Goal: Transaction & Acquisition: Book appointment/travel/reservation

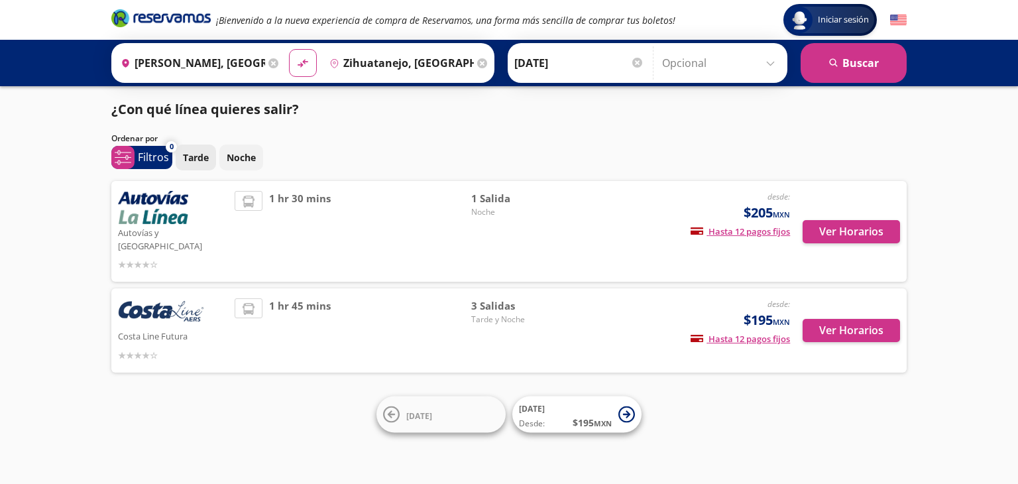
click at [201, 162] on p "Tarde" at bounding box center [196, 157] width 26 height 14
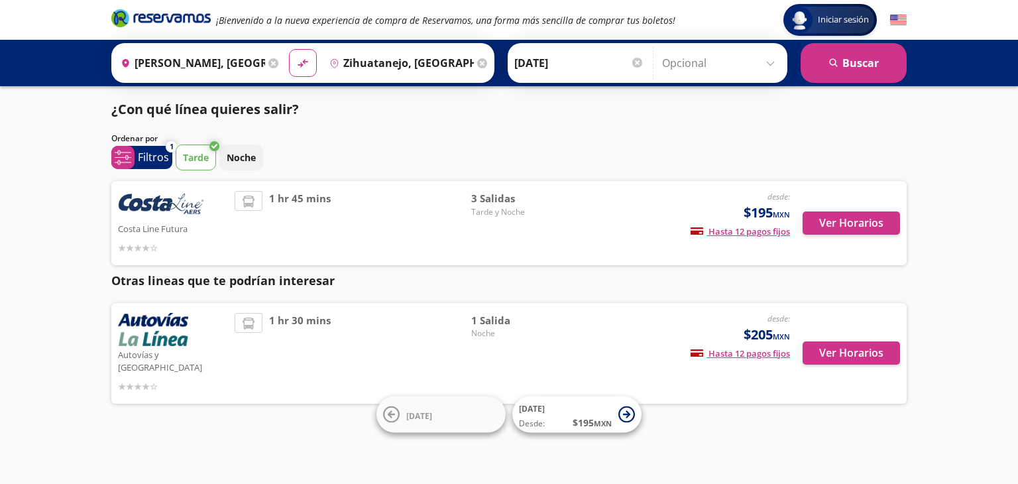
click at [305, 233] on span "1 hr 45 mins" at bounding box center [300, 223] width 62 height 64
click at [120, 217] on img at bounding box center [161, 205] width 86 height 29
click at [152, 207] on img at bounding box center [161, 205] width 86 height 29
drag, startPoint x: 371, startPoint y: 216, endPoint x: 427, endPoint y: 199, distance: 58.1
click at [372, 216] on div "1 hr 45 mins" at bounding box center [353, 223] width 237 height 64
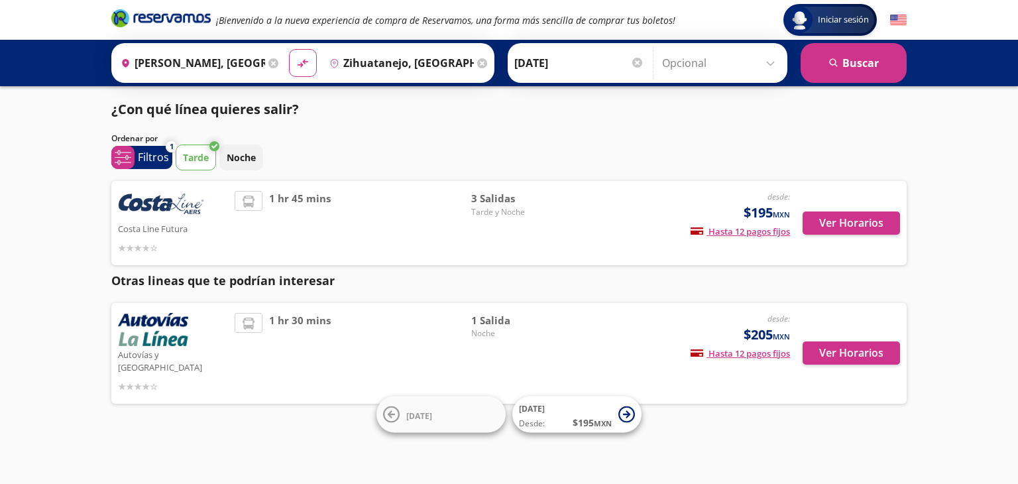
click at [528, 193] on span "3 Salidas" at bounding box center [517, 198] width 93 height 15
click at [879, 222] on button "Ver Horarios" at bounding box center [850, 222] width 97 height 23
click at [321, 366] on span "1 hr 30 mins" at bounding box center [300, 353] width 62 height 81
click at [861, 345] on button "Ver Horarios" at bounding box center [850, 352] width 97 height 23
click at [855, 225] on button "Ver Horarios" at bounding box center [850, 222] width 97 height 23
